Goal: Task Accomplishment & Management: Manage account settings

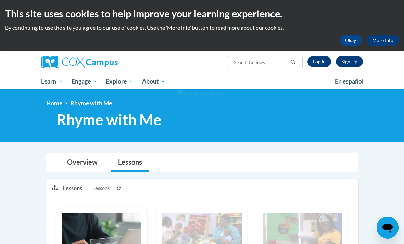
click at [78, 165] on link "Overview" at bounding box center [82, 163] width 44 height 18
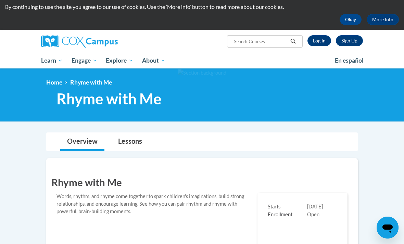
scroll to position [7, 0]
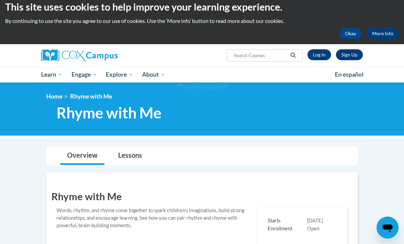
click at [125, 150] on link "Lessons" at bounding box center [130, 156] width 38 height 18
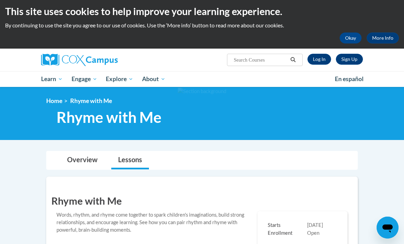
scroll to position [0, 0]
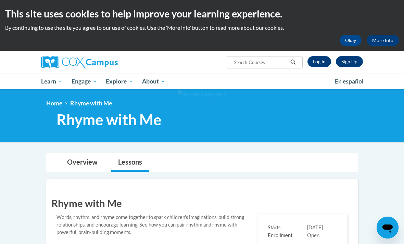
click at [353, 38] on button "Okay" at bounding box center [351, 40] width 22 height 11
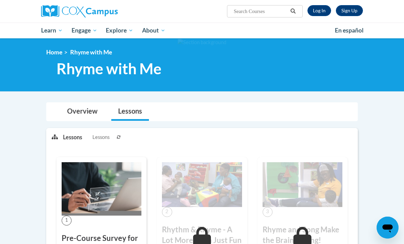
click at [73, 118] on link "Overview" at bounding box center [82, 112] width 44 height 18
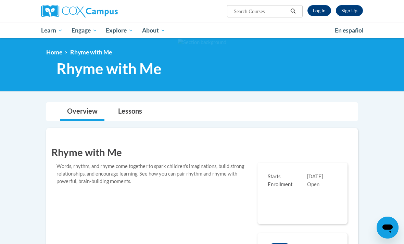
click at [8, 12] on div "Sign Up Log In Search Search... Toggle navigation My Learning My Learning My Co…" at bounding box center [202, 19] width 404 height 38
click at [56, 55] on link "Home" at bounding box center [54, 52] width 16 height 7
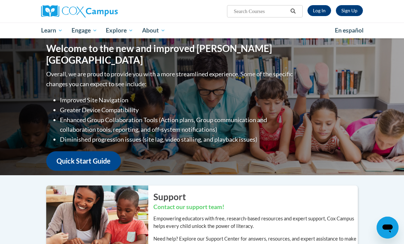
click at [0, 0] on span "Early Care and Learning" at bounding box center [0, 0] width 0 height 0
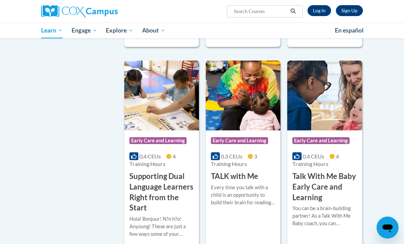
scroll to position [983, 0]
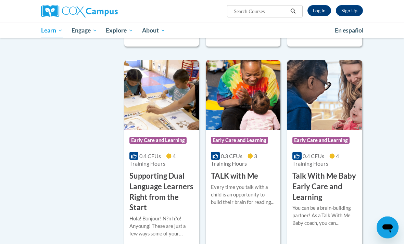
click at [234, 29] on div "Words, rhythm, and rhyme come together to spark childrenʹs imaginations, build …" at bounding box center [243, 15] width 64 height 28
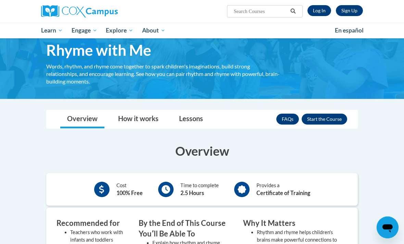
scroll to position [28, 0]
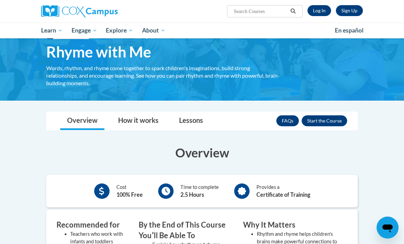
click at [332, 125] on button "Enroll" at bounding box center [325, 120] width 46 height 11
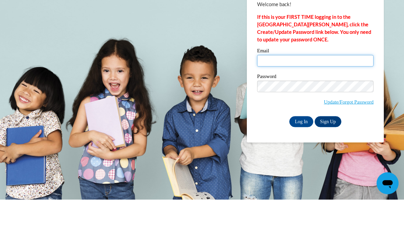
type input "shaddashabazz@icloud.com"
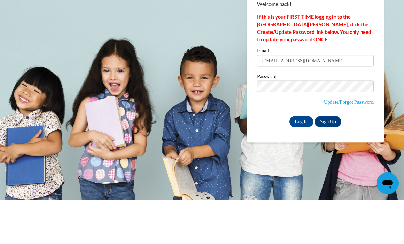
click at [301, 161] on input "Log In" at bounding box center [301, 166] width 24 height 11
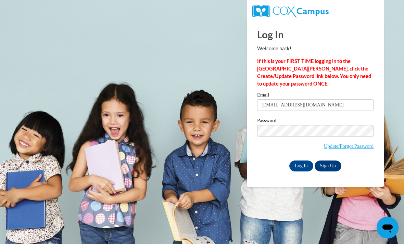
click at [297, 168] on input "Log In" at bounding box center [301, 166] width 24 height 11
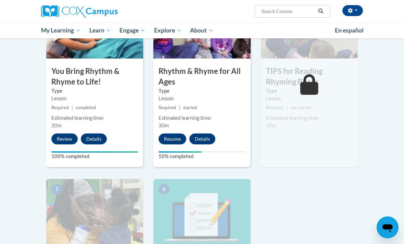
scroll to position [388, 0]
click at [170, 140] on button "Resume" at bounding box center [173, 139] width 28 height 11
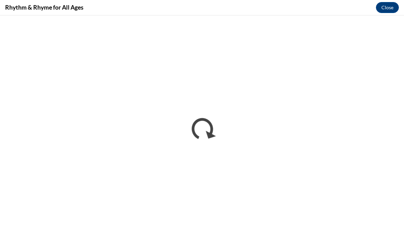
scroll to position [417, 0]
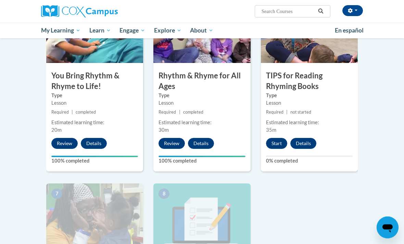
scroll to position [384, 0]
click at [274, 138] on button "Start" at bounding box center [276, 143] width 21 height 11
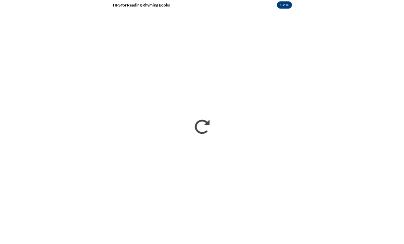
scroll to position [407, 0]
